Goal: Transaction & Acquisition: Purchase product/service

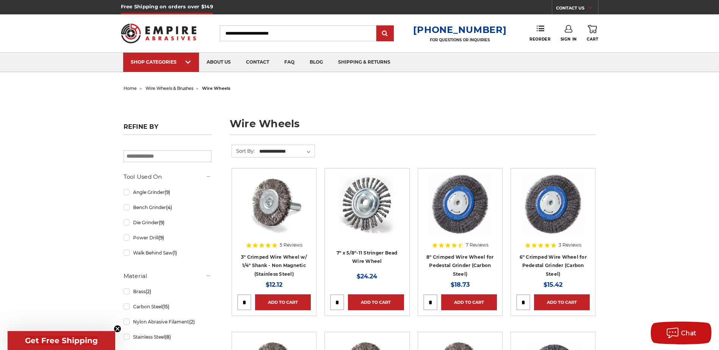
click at [347, 37] on input "Search" at bounding box center [298, 33] width 156 height 16
click at [352, 31] on input "Search" at bounding box center [298, 33] width 156 height 16
type input "*******"
click at [377, 26] on input "submit" at bounding box center [384, 33] width 15 height 15
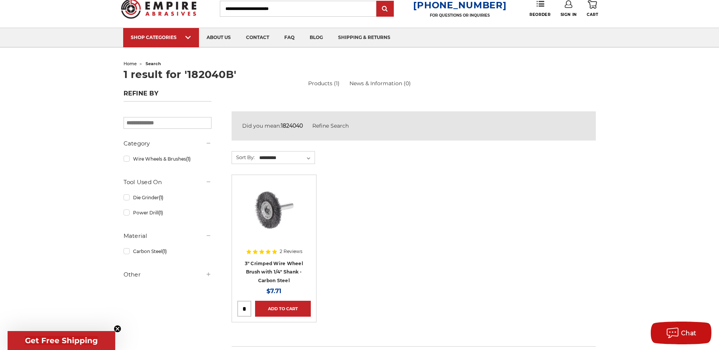
scroll to position [38, 0]
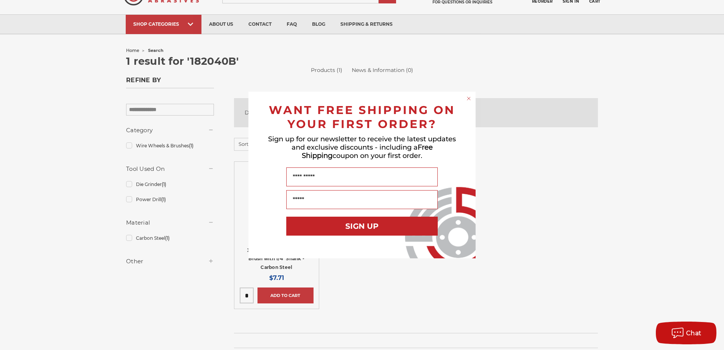
click at [469, 100] on circle "Close dialog" at bounding box center [469, 98] width 7 height 7
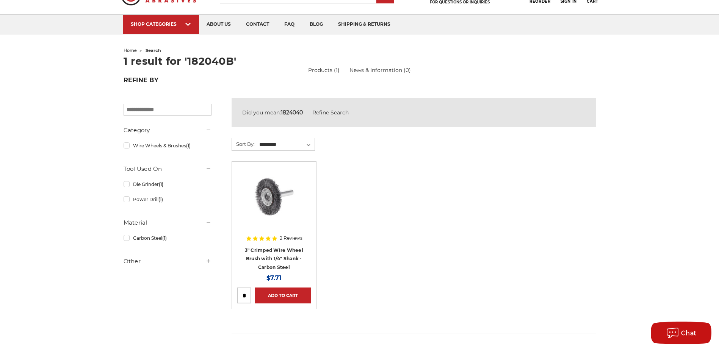
click at [276, 201] on img at bounding box center [274, 197] width 61 height 61
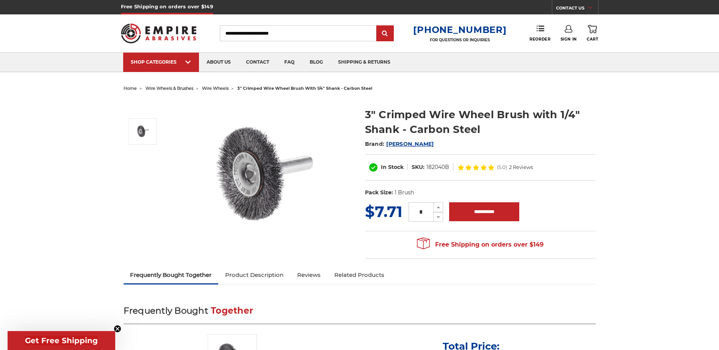
click at [534, 137] on h2 "Brand: Mercer" at bounding box center [480, 143] width 231 height 13
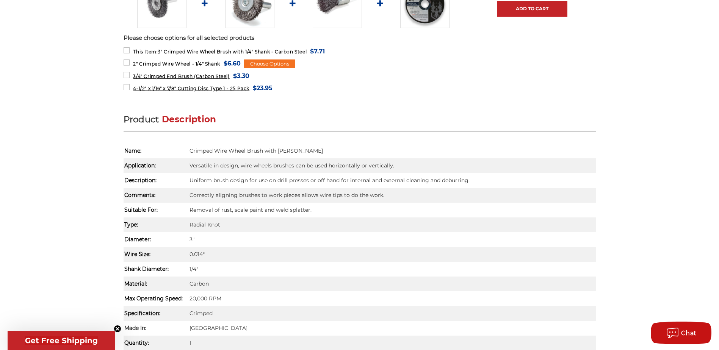
scroll to position [265, 0]
